Goal: Transaction & Acquisition: Book appointment/travel/reservation

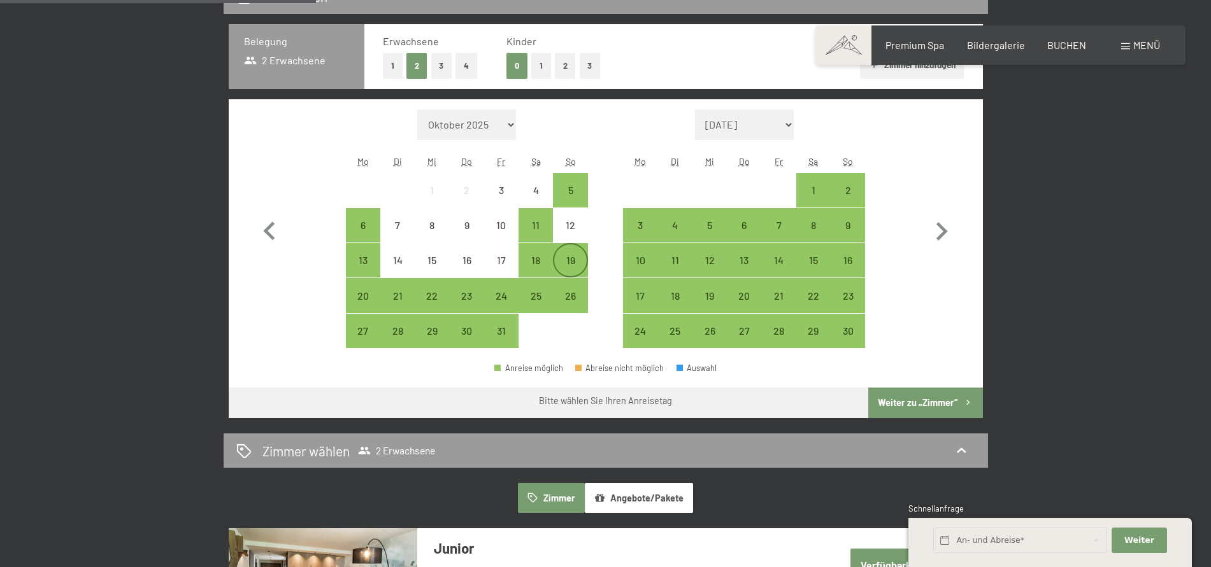
scroll to position [325, 0]
click at [582, 269] on div "19" at bounding box center [570, 271] width 32 height 32
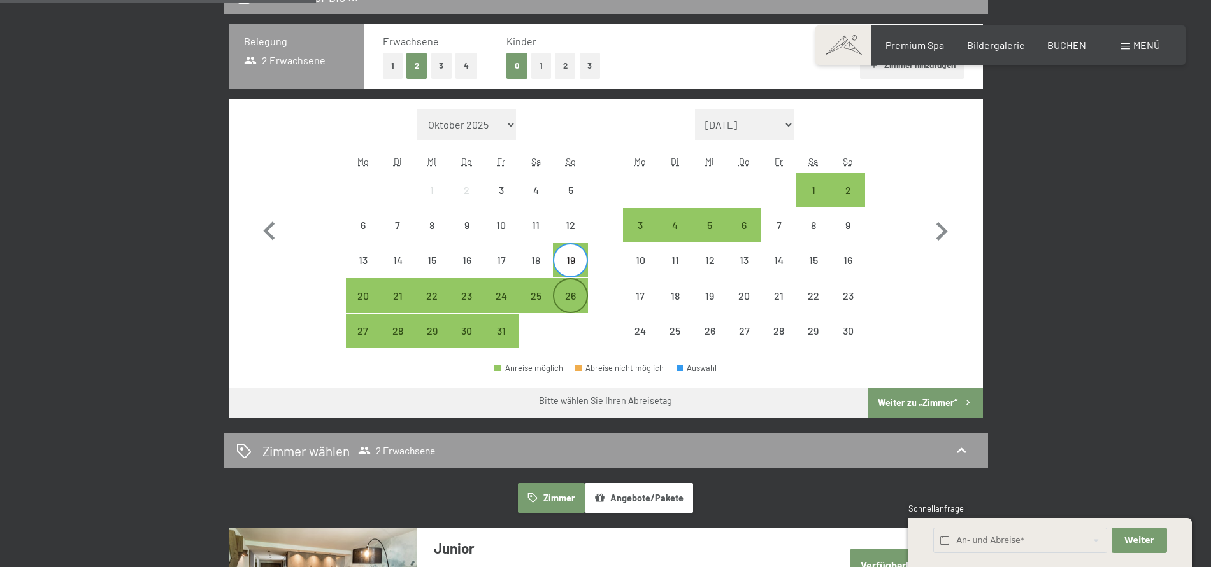
click at [579, 301] on div "26" at bounding box center [570, 307] width 32 height 32
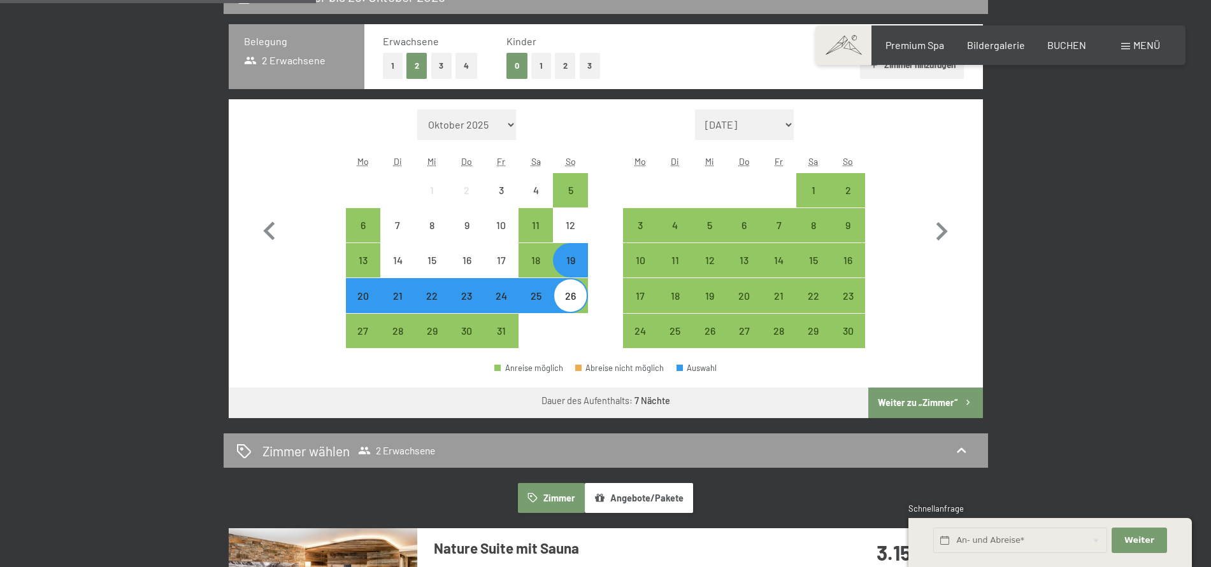
click at [936, 404] on button "Weiter zu „Zimmer“" at bounding box center [925, 403] width 114 height 31
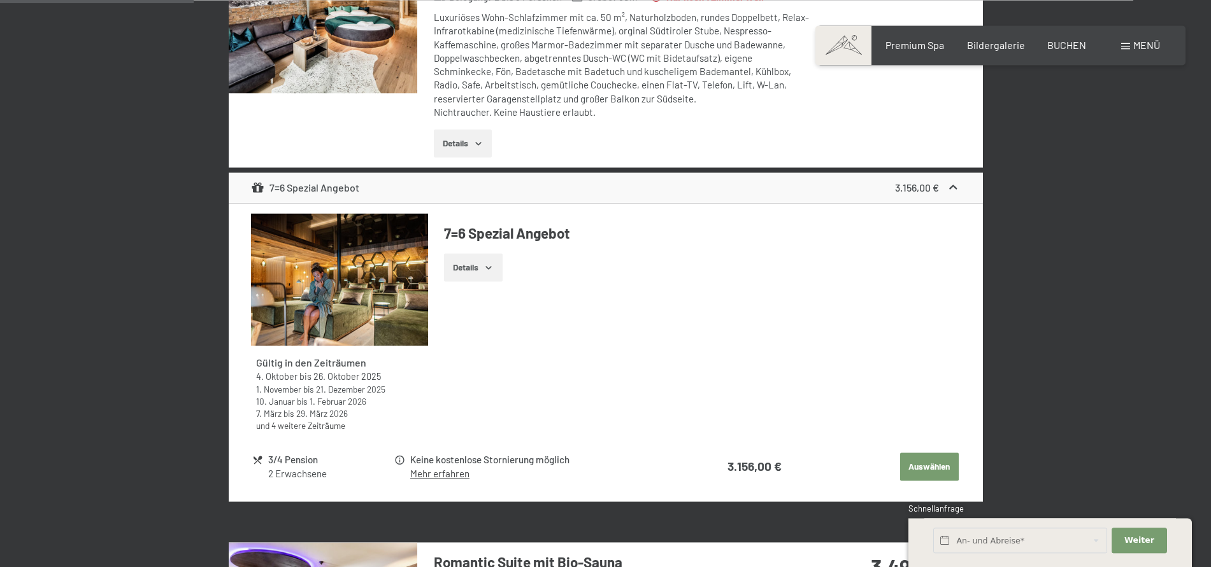
scroll to position [564, 0]
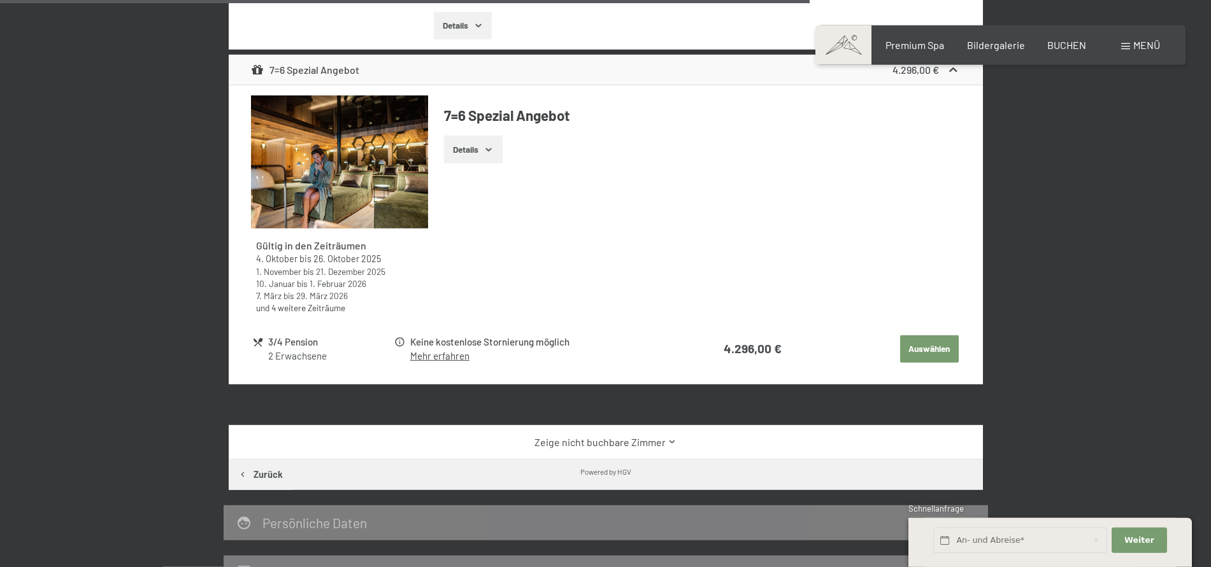
click at [930, 348] on button "Auswählen" at bounding box center [929, 350] width 59 height 28
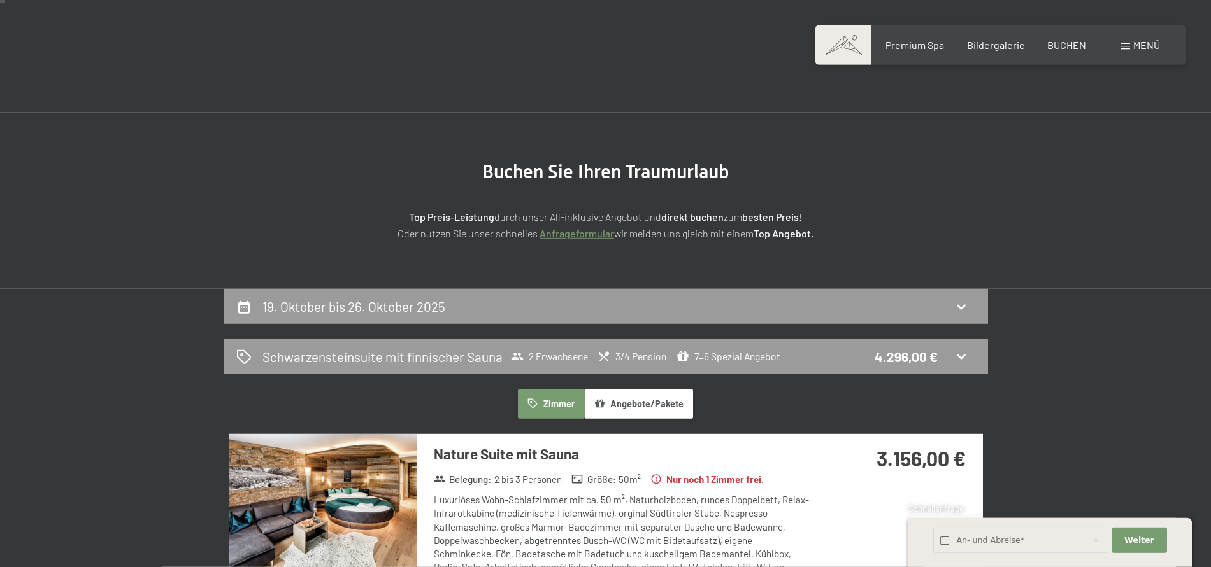
scroll to position [0, 0]
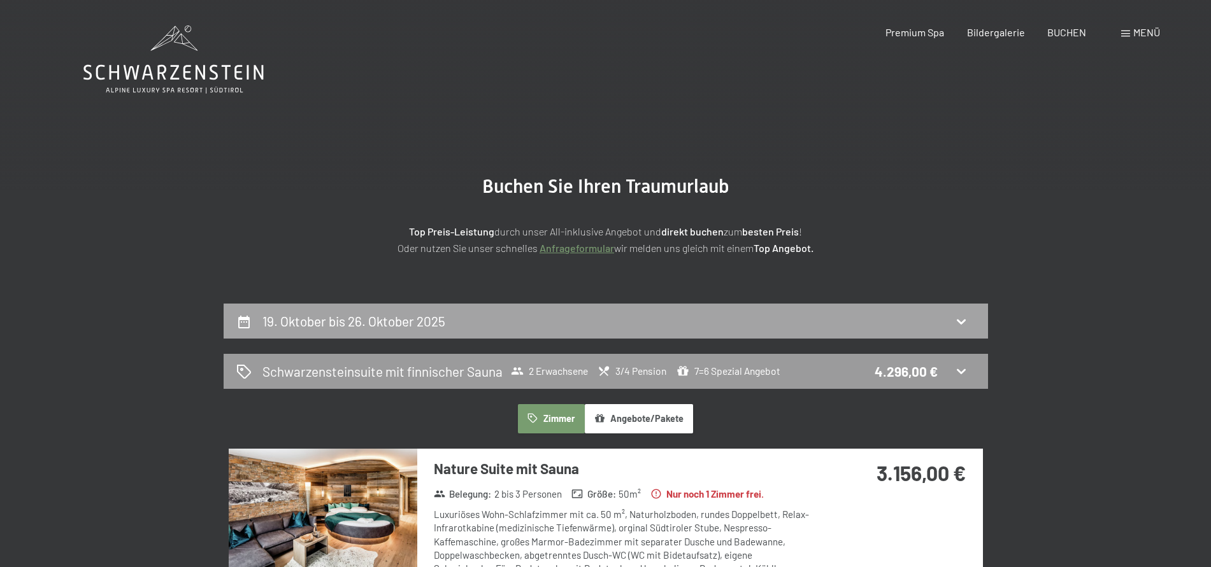
click at [357, 318] on h2 "19. Oktober bis 26. Oktober 2025" at bounding box center [353, 321] width 183 height 16
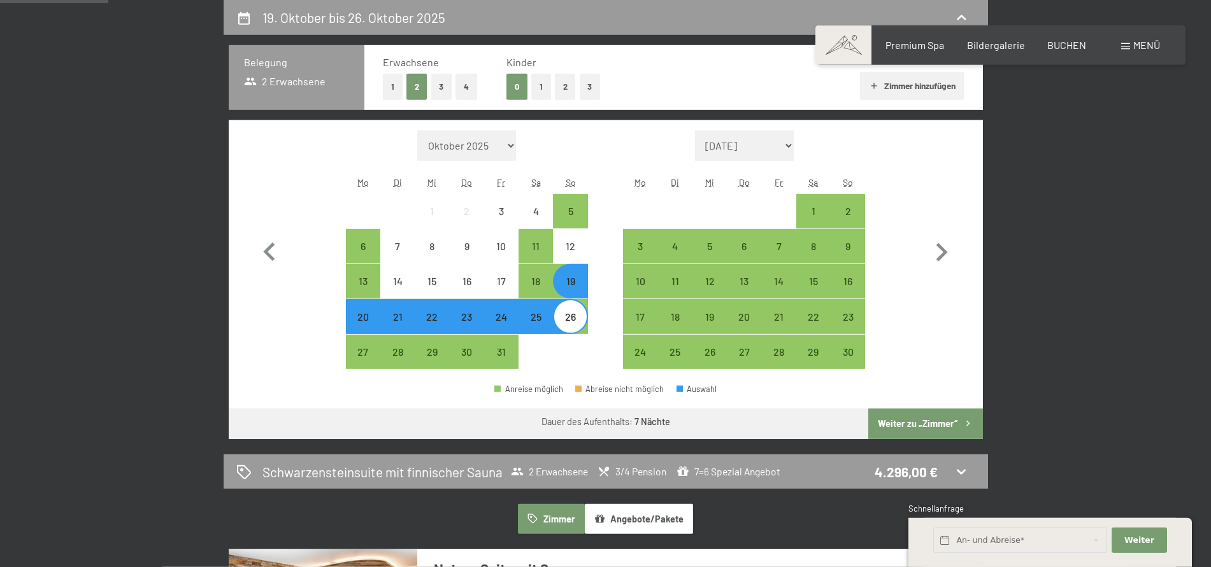
click at [368, 323] on div "20" at bounding box center [363, 328] width 32 height 32
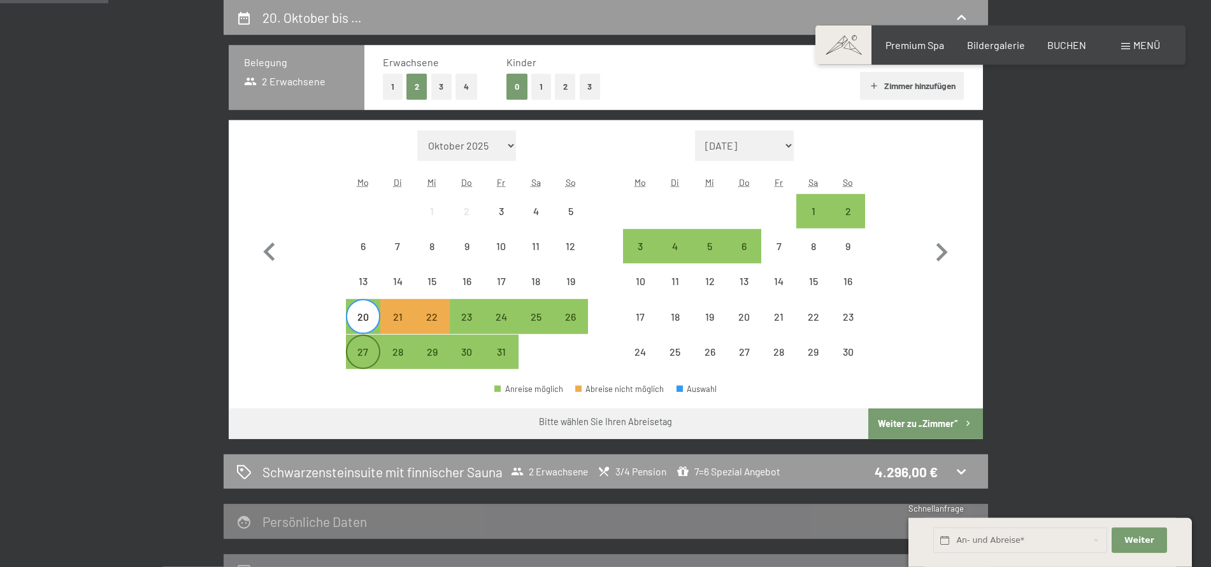
click at [369, 362] on div "27" at bounding box center [363, 363] width 32 height 32
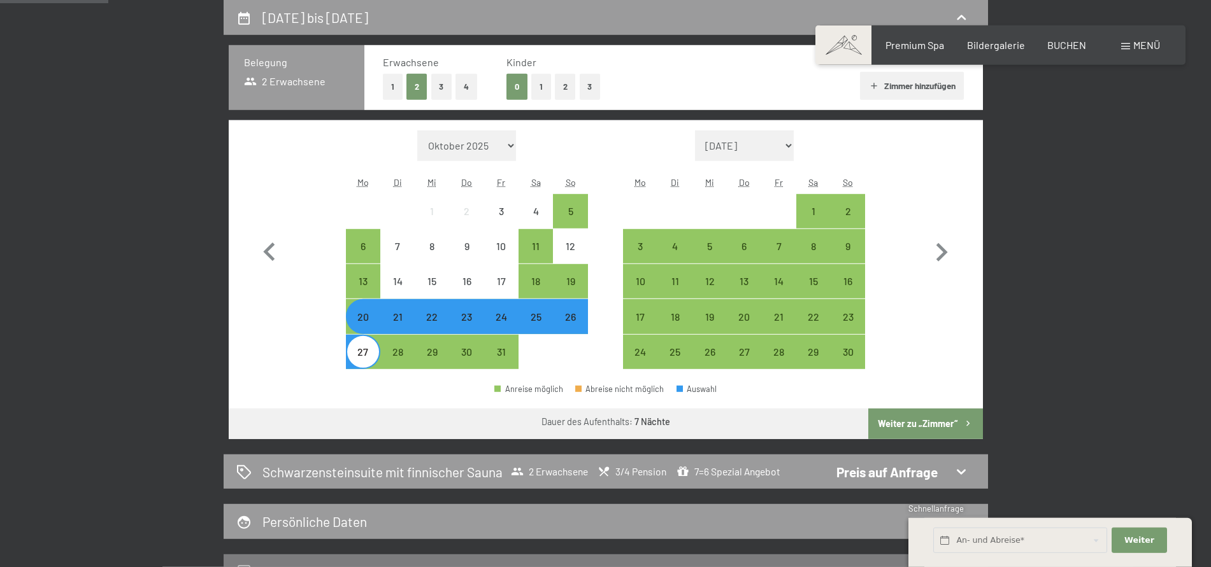
click at [905, 420] on button "Weiter zu „Zimmer“" at bounding box center [925, 424] width 114 height 31
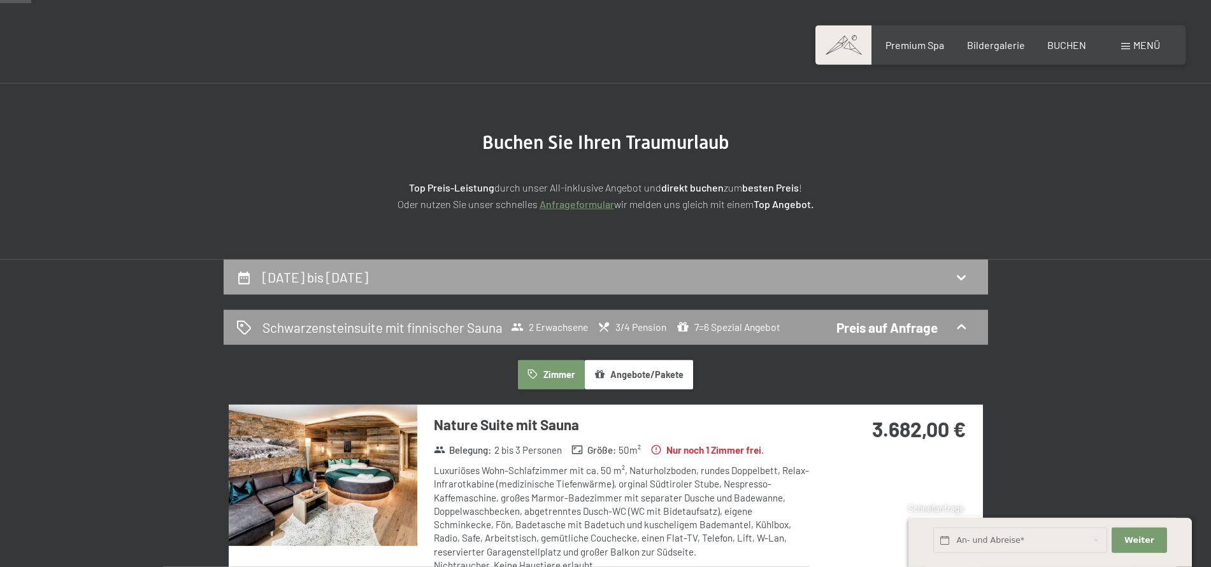
click at [365, 266] on div "[DATE] bis [DATE]" at bounding box center [606, 277] width 764 height 35
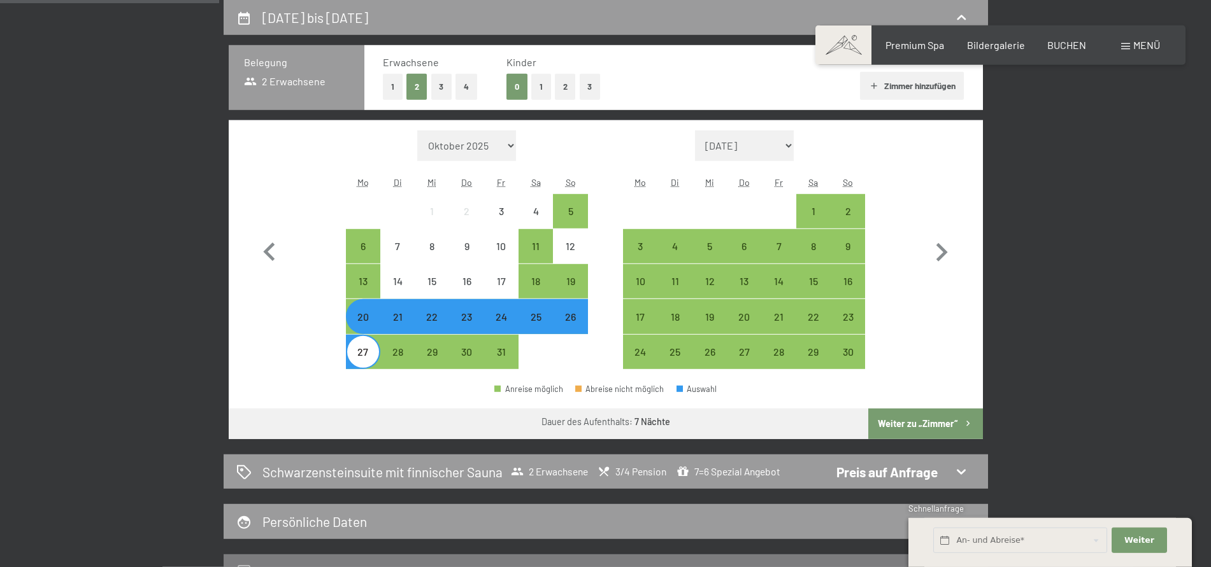
click at [402, 324] on div "21" at bounding box center [397, 328] width 32 height 32
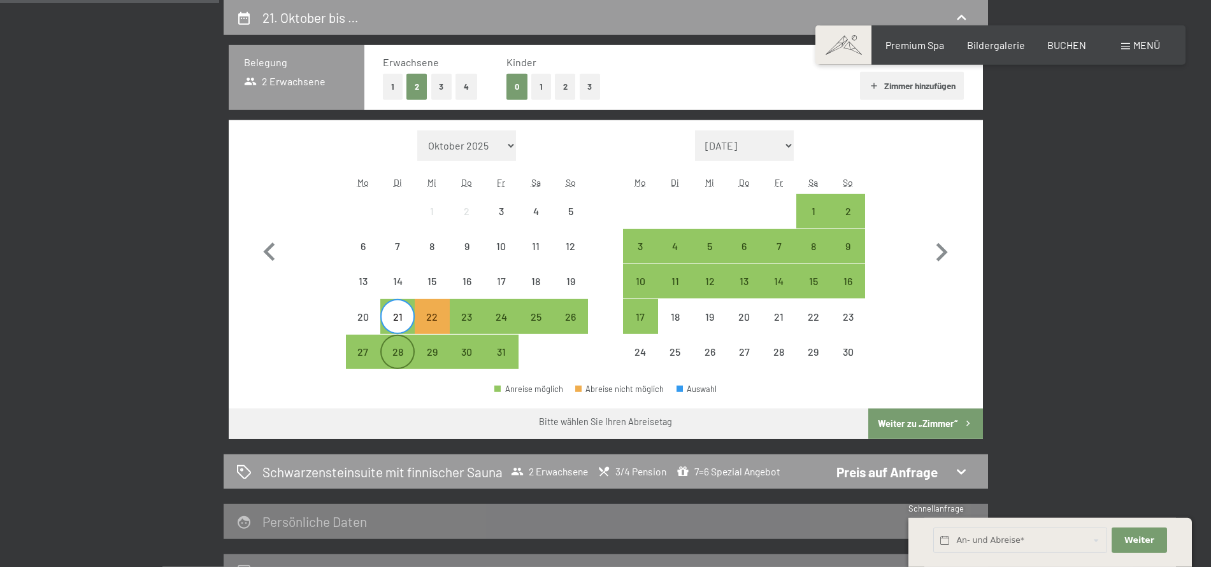
click at [401, 355] on div "28" at bounding box center [397, 363] width 32 height 32
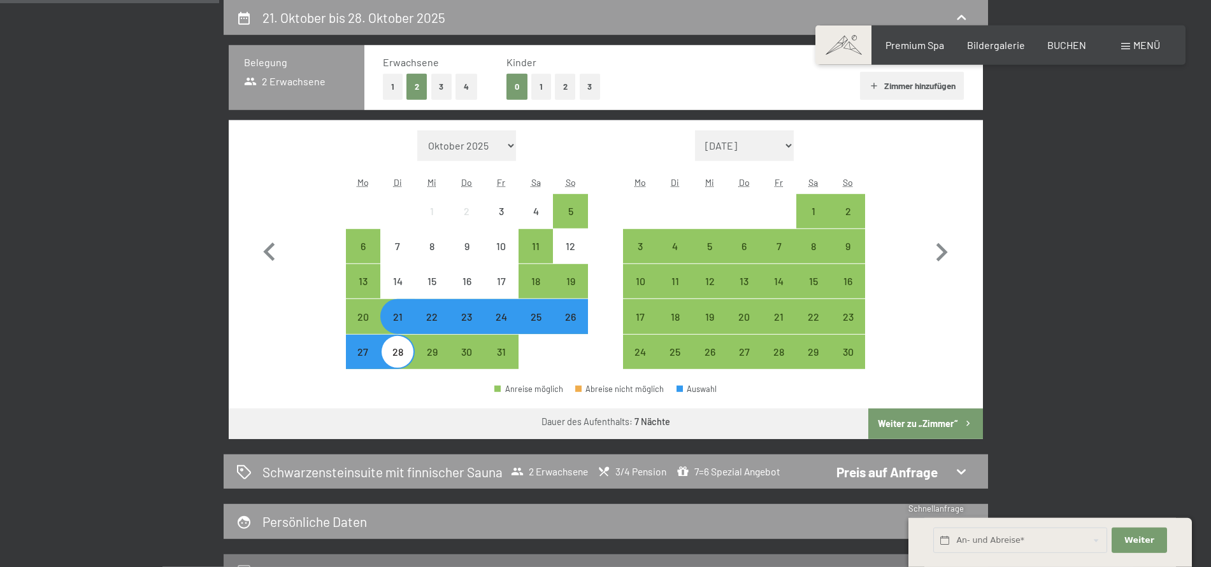
click at [936, 428] on button "Weiter zu „Zimmer“" at bounding box center [925, 424] width 114 height 31
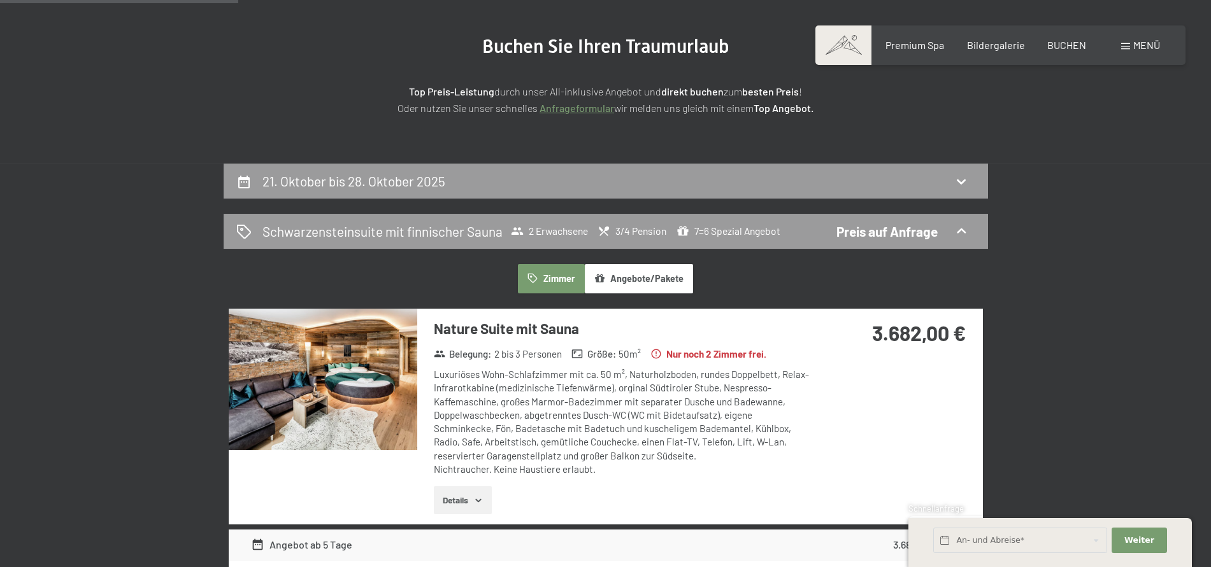
scroll to position [109, 0]
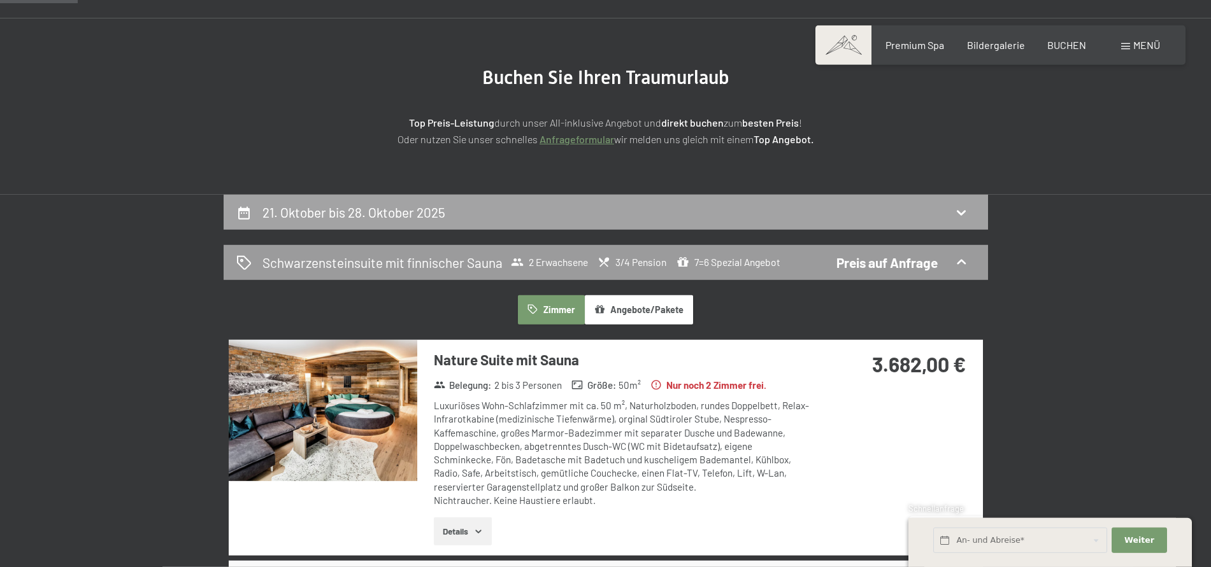
click at [397, 204] on h2 "21. Oktober bis 28. Oktober 2025" at bounding box center [353, 212] width 183 height 16
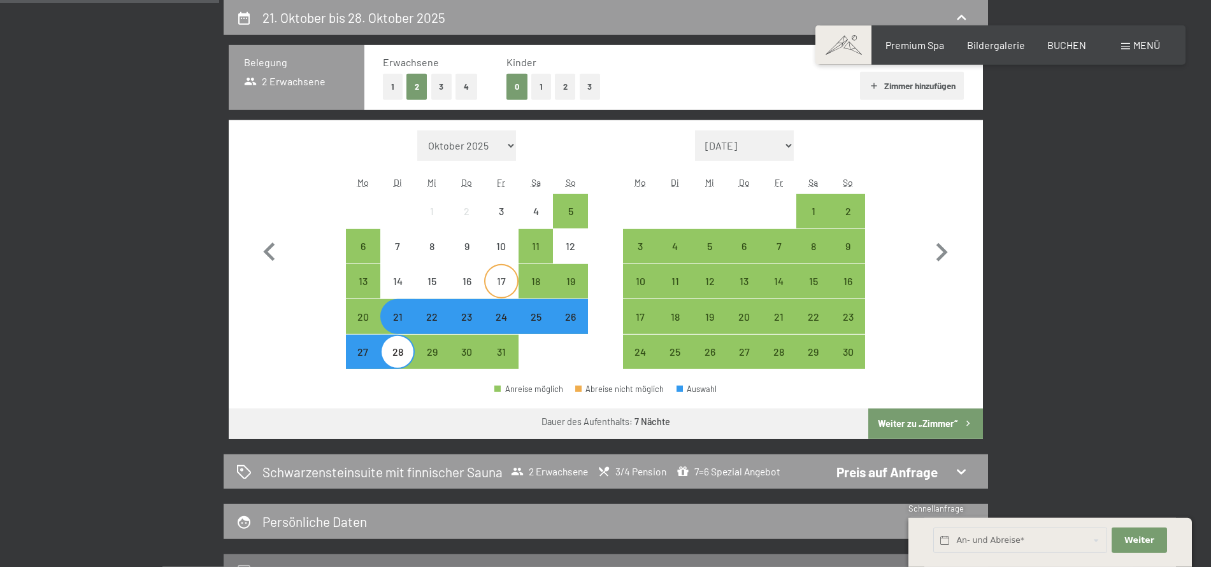
click at [501, 296] on div "17" at bounding box center [501, 292] width 32 height 32
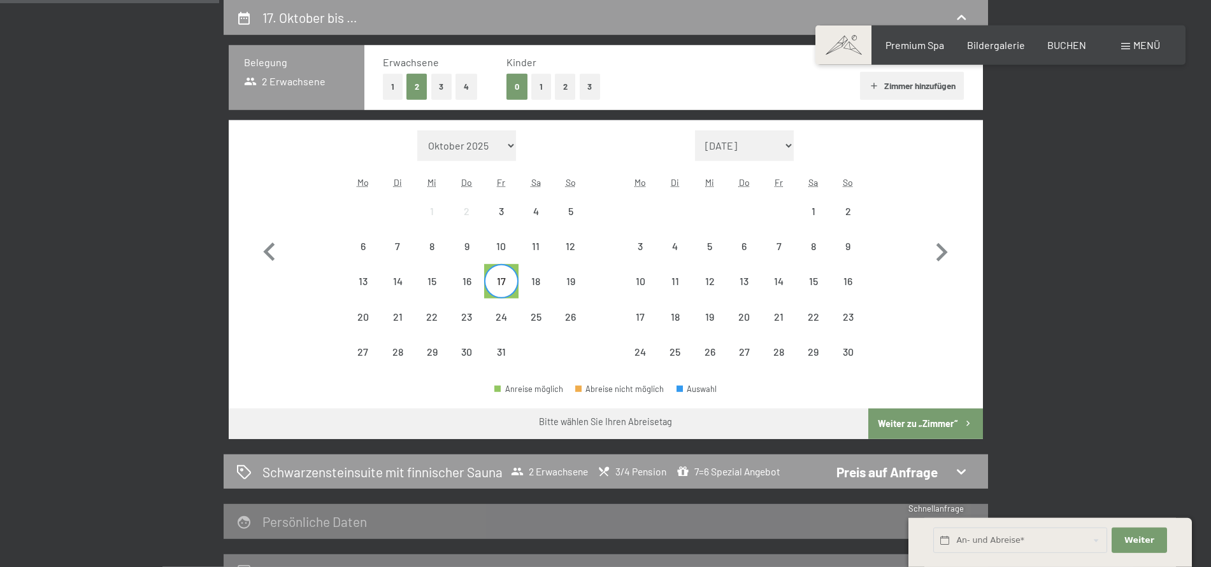
click at [499, 320] on span "Einwilligung Marketing*" at bounding box center [535, 321] width 105 height 13
click at [477, 320] on input "Einwilligung Marketing*" at bounding box center [470, 321] width 13 height 13
click at [487, 319] on span "Einwilligung Marketing*" at bounding box center [535, 321] width 105 height 13
click at [477, 319] on input "Einwilligung Marketing*" at bounding box center [470, 321] width 13 height 13
click at [493, 319] on span "Einwilligung Marketing*" at bounding box center [535, 321] width 105 height 13
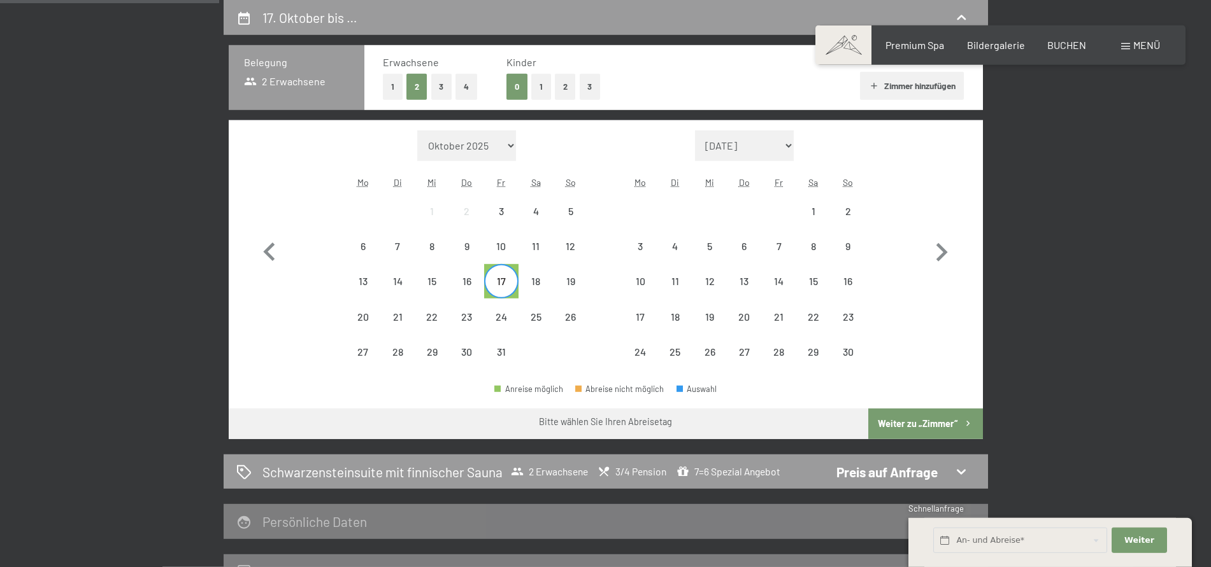
click at [477, 319] on input "Einwilligung Marketing*" at bounding box center [470, 321] width 13 height 13
click at [495, 319] on span "Einwilligung Marketing*" at bounding box center [535, 321] width 105 height 13
click at [477, 319] on input "Einwilligung Marketing*" at bounding box center [470, 321] width 13 height 13
click at [508, 319] on span "Einwilligung Marketing*" at bounding box center [535, 321] width 105 height 13
click at [477, 319] on input "Einwilligung Marketing*" at bounding box center [470, 321] width 13 height 13
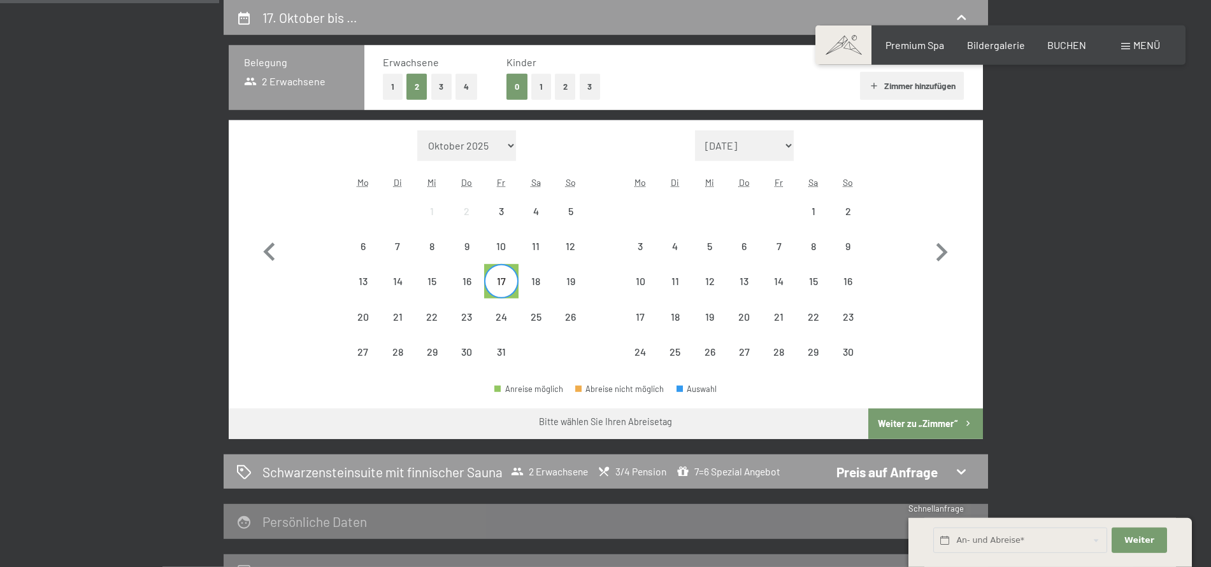
click at [506, 316] on span "Einwilligung Marketing*" at bounding box center [535, 321] width 105 height 13
click at [477, 316] on input "Einwilligung Marketing*" at bounding box center [470, 321] width 13 height 13
click at [499, 316] on span "Einwilligung Marketing*" at bounding box center [535, 321] width 105 height 13
click at [477, 316] on input "Einwilligung Marketing*" at bounding box center [470, 321] width 13 height 13
click at [500, 280] on div "17" at bounding box center [501, 292] width 32 height 32
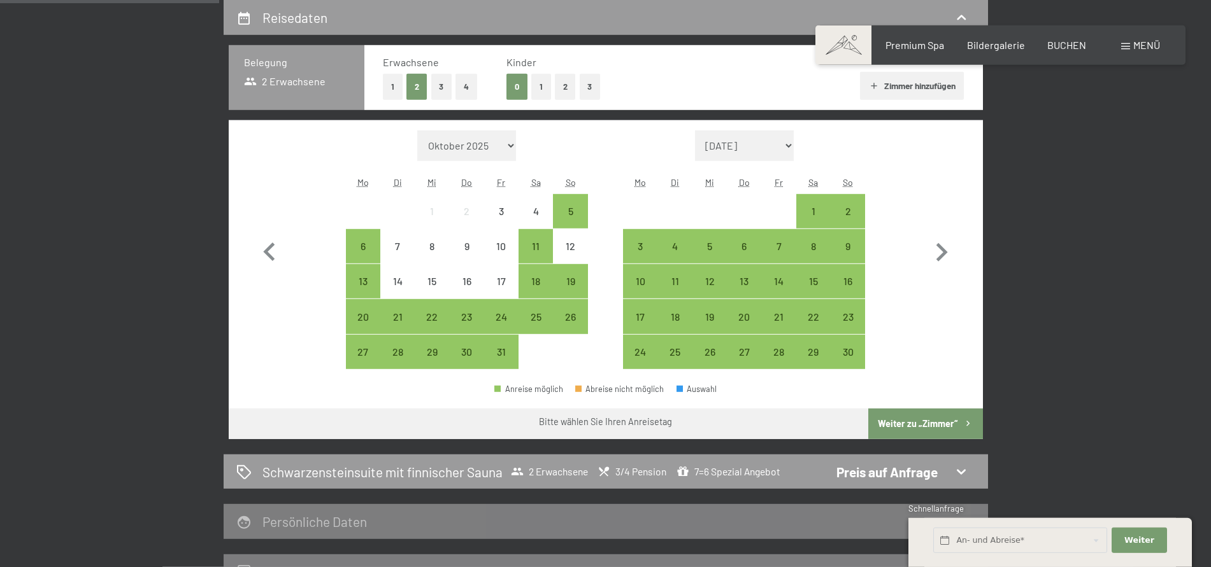
click at [509, 317] on span "Einwilligung Marketing*" at bounding box center [535, 321] width 105 height 13
click at [477, 317] on input "Einwilligung Marketing*" at bounding box center [470, 321] width 13 height 13
click at [538, 279] on div "18" at bounding box center [536, 292] width 32 height 32
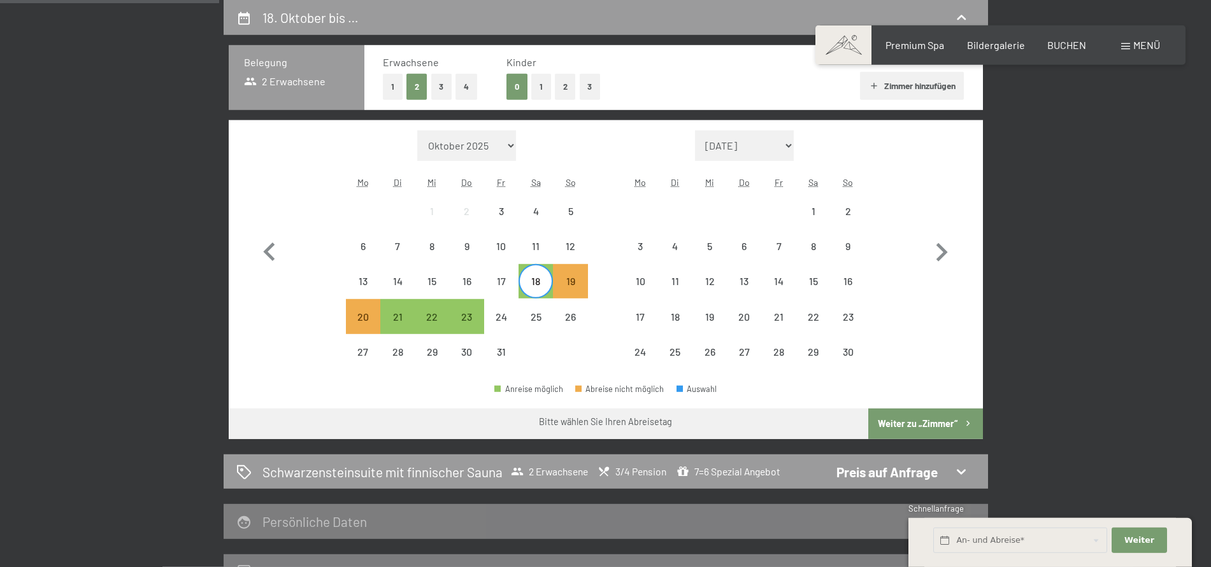
click at [532, 319] on span "Einwilligung Marketing*" at bounding box center [535, 321] width 105 height 13
click at [477, 319] on input "Einwilligung Marketing*" at bounding box center [470, 321] width 13 height 13
click at [532, 319] on span "Einwilligung Marketing*" at bounding box center [535, 321] width 105 height 13
click at [477, 319] on input "Einwilligung Marketing*" at bounding box center [470, 321] width 13 height 13
click at [570, 283] on div "19" at bounding box center [570, 292] width 32 height 32
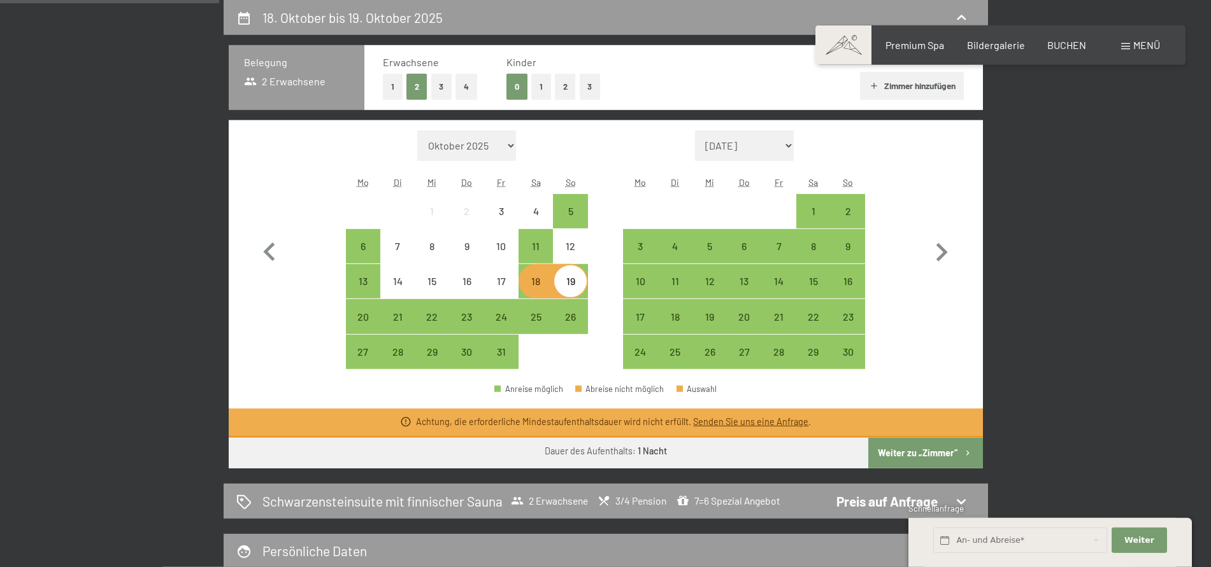
click at [507, 322] on span "Einwilligung Marketing*" at bounding box center [535, 321] width 105 height 13
click at [477, 322] on input "Einwilligung Marketing*" at bounding box center [470, 321] width 13 height 13
click at [504, 323] on span "Einwilligung Marketing*" at bounding box center [535, 321] width 105 height 13
click at [500, 323] on span "Einwilligung Marketing*" at bounding box center [535, 321] width 105 height 13
click at [477, 323] on input "Einwilligung Marketing*" at bounding box center [470, 321] width 13 height 13
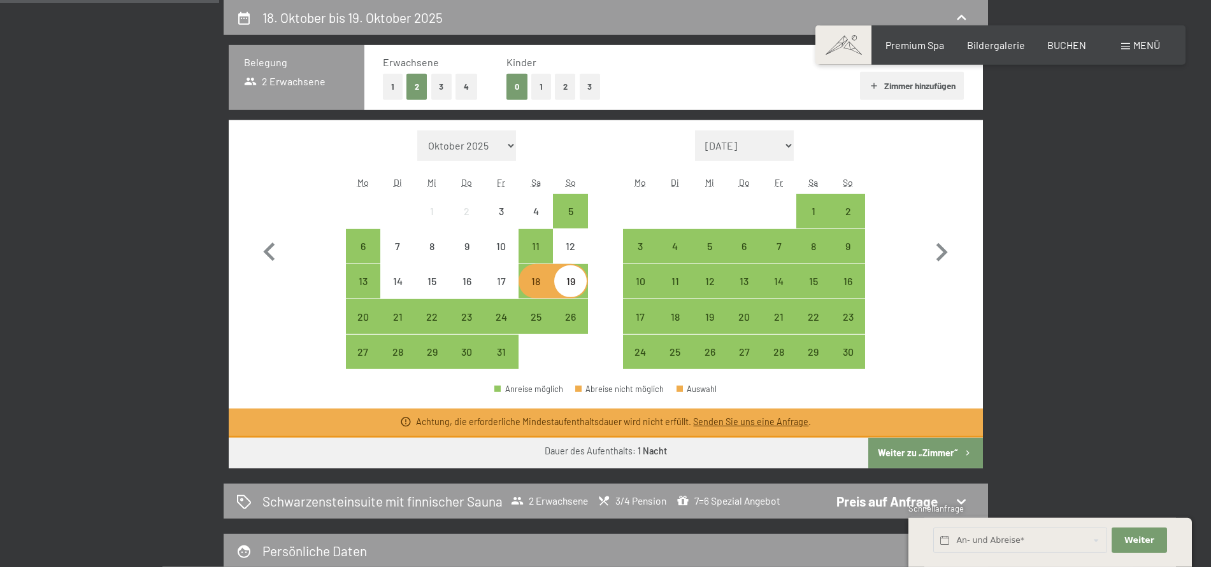
click at [580, 284] on div "19" at bounding box center [570, 292] width 32 height 32
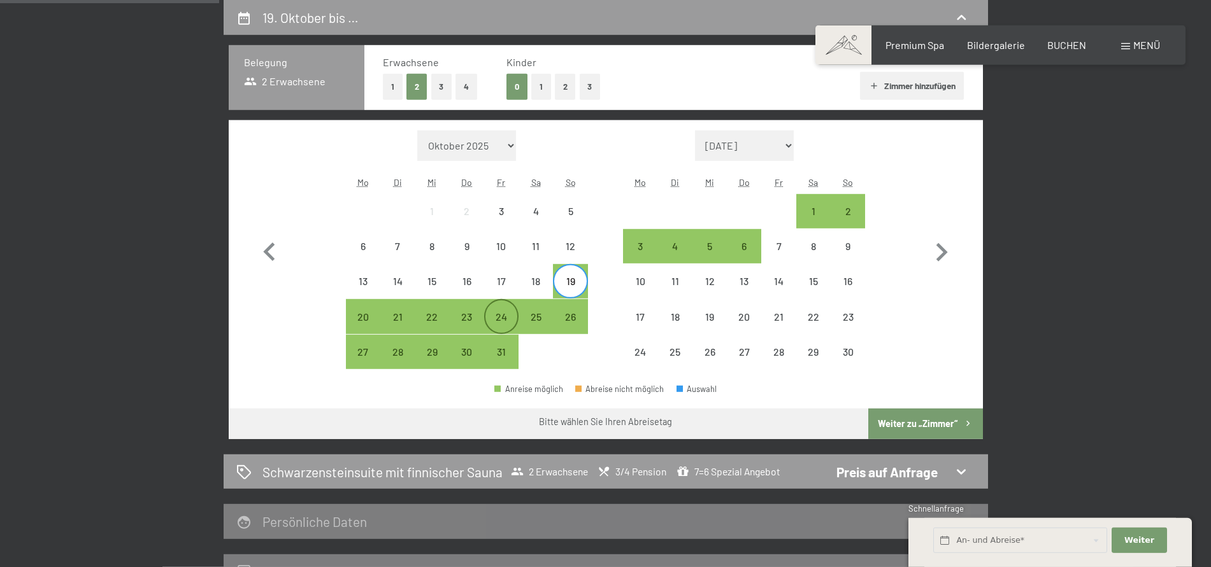
click at [511, 308] on div "24" at bounding box center [501, 317] width 32 height 32
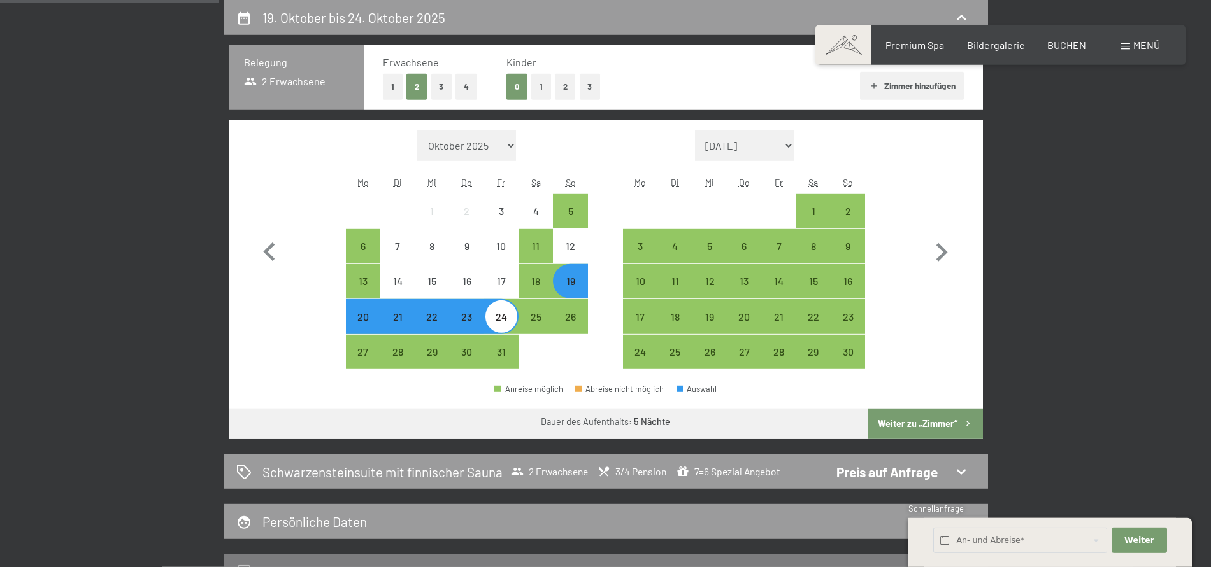
click at [574, 290] on div "19" at bounding box center [570, 292] width 32 height 32
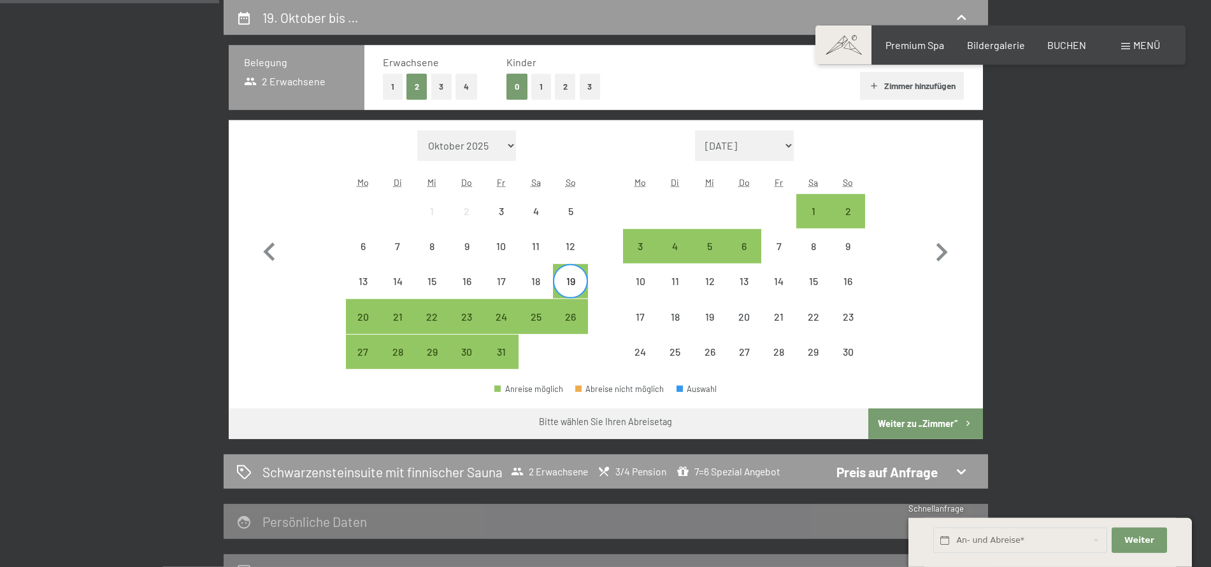
click at [567, 318] on span "Einwilligung Marketing*" at bounding box center [535, 321] width 105 height 13
click at [477, 318] on input "Einwilligung Marketing*" at bounding box center [470, 321] width 13 height 13
click at [567, 318] on span "Einwilligung Marketing*" at bounding box center [535, 321] width 105 height 13
click at [477, 318] on input "Einwilligung Marketing*" at bounding box center [470, 321] width 13 height 13
checkbox input "true"
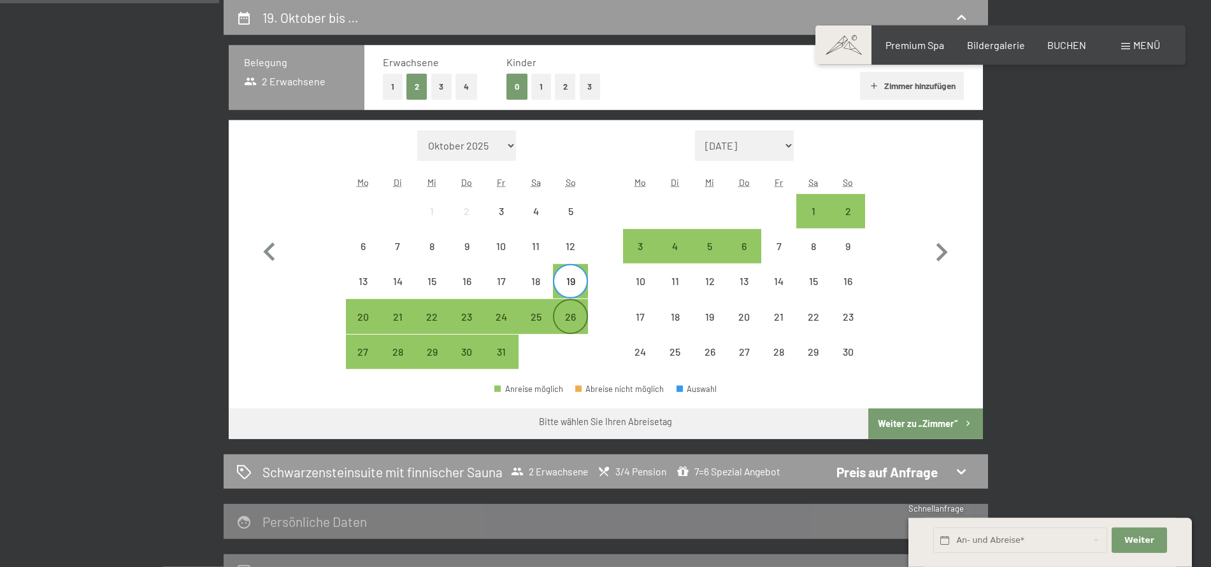
click at [579, 317] on div "26" at bounding box center [570, 328] width 32 height 32
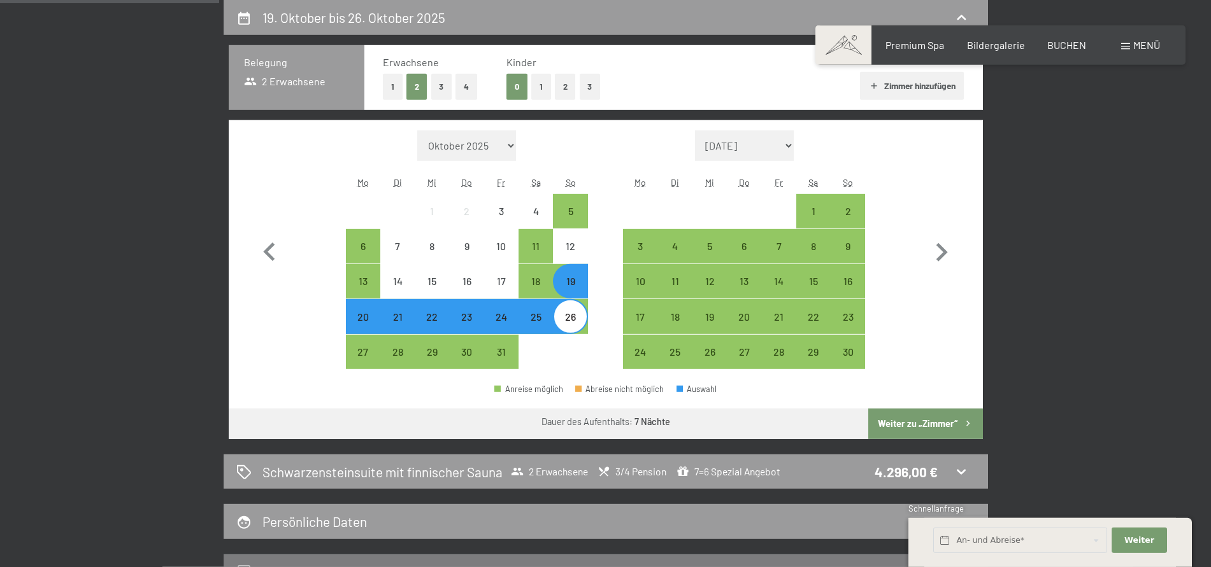
click at [1015, 261] on div "[DATE] bis [DATE] Belegung 2 Erwachsene Erwachsene 1 2 3 4 Kinder 0 1 2 3 Zimme…" at bounding box center [605, 295] width 869 height 590
